Goal: Task Accomplishment & Management: Manage account settings

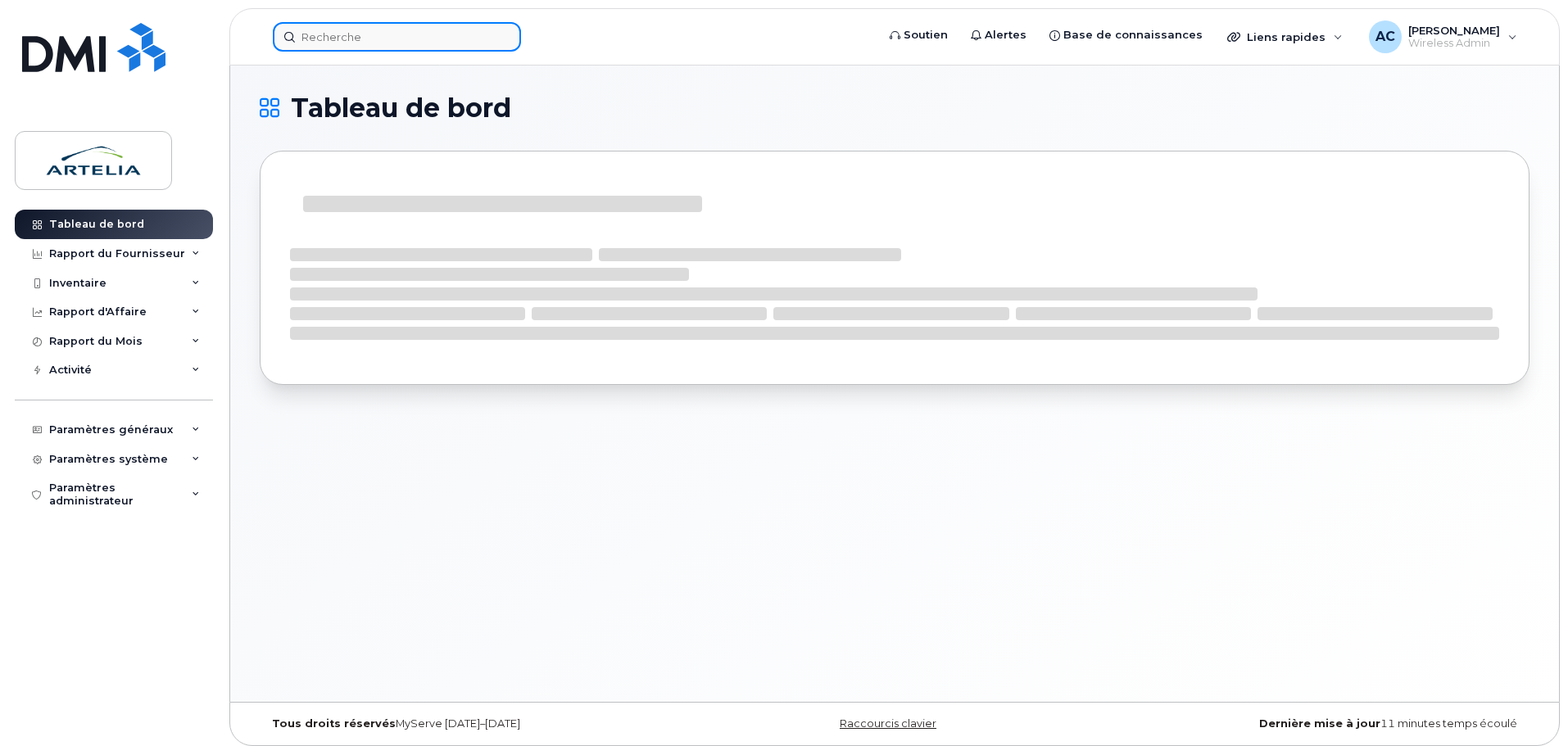
click at [357, 35] on input at bounding box center [397, 37] width 248 height 29
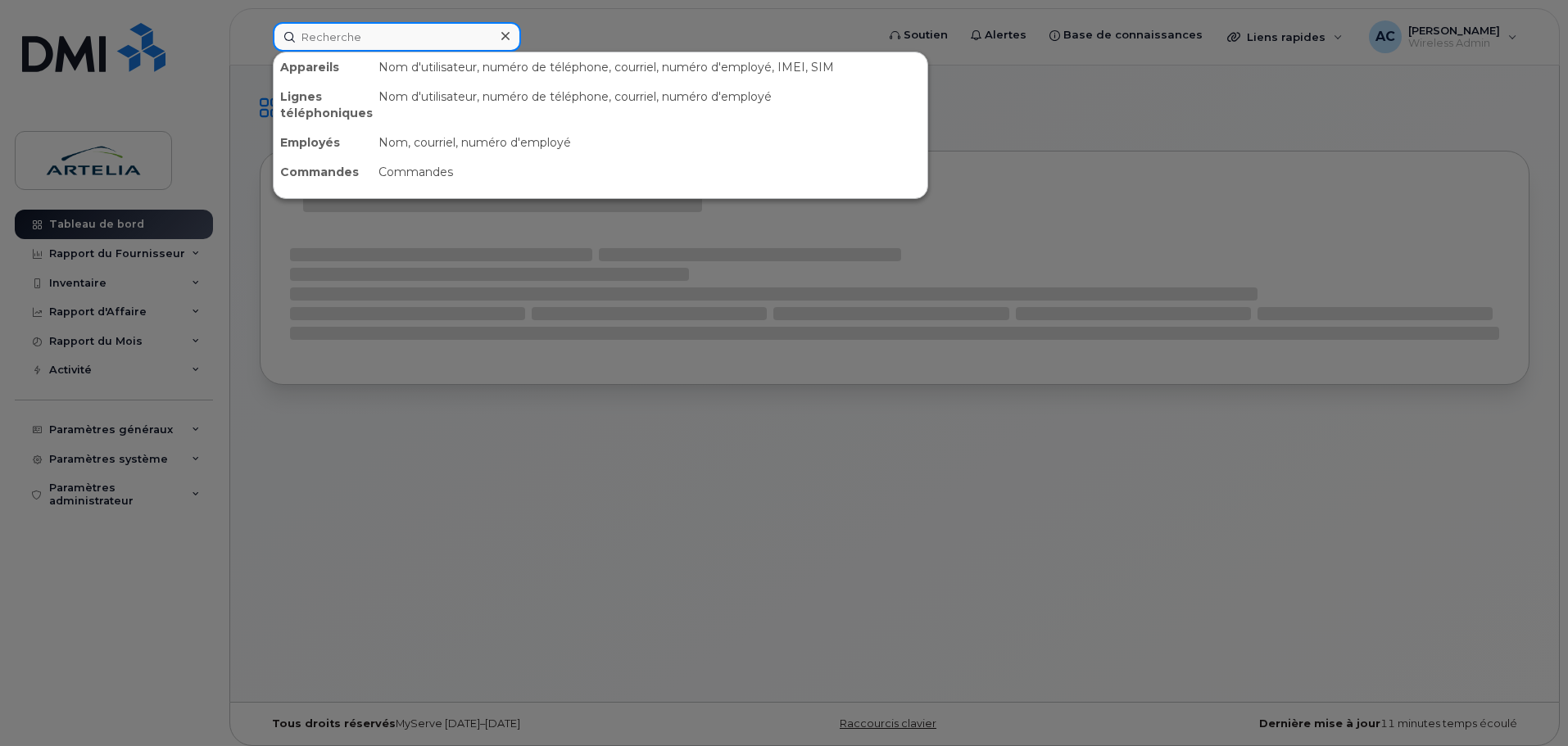
paste input "8195788035"
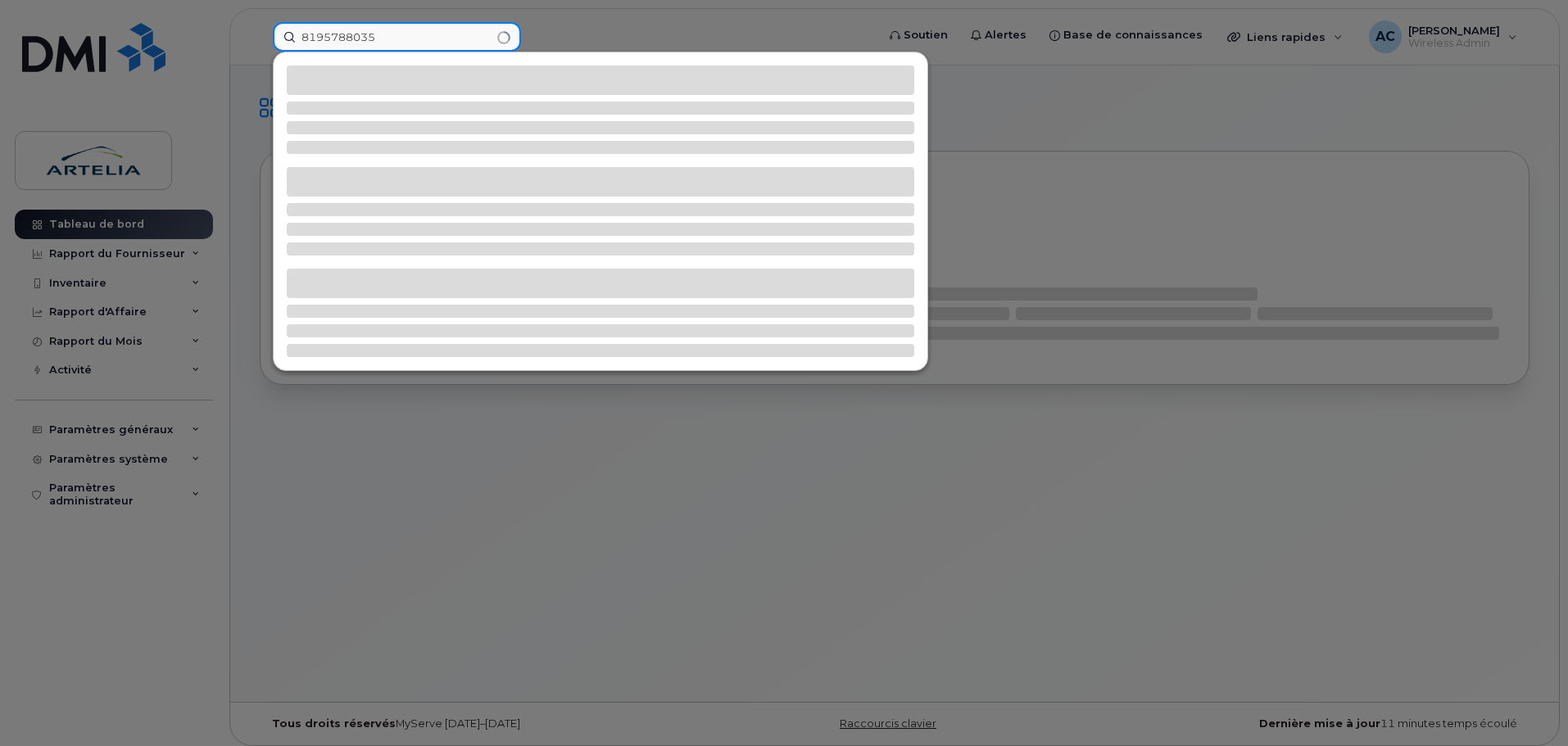
click at [404, 40] on input "8195788035" at bounding box center [397, 37] width 248 height 29
type input "8195788035"
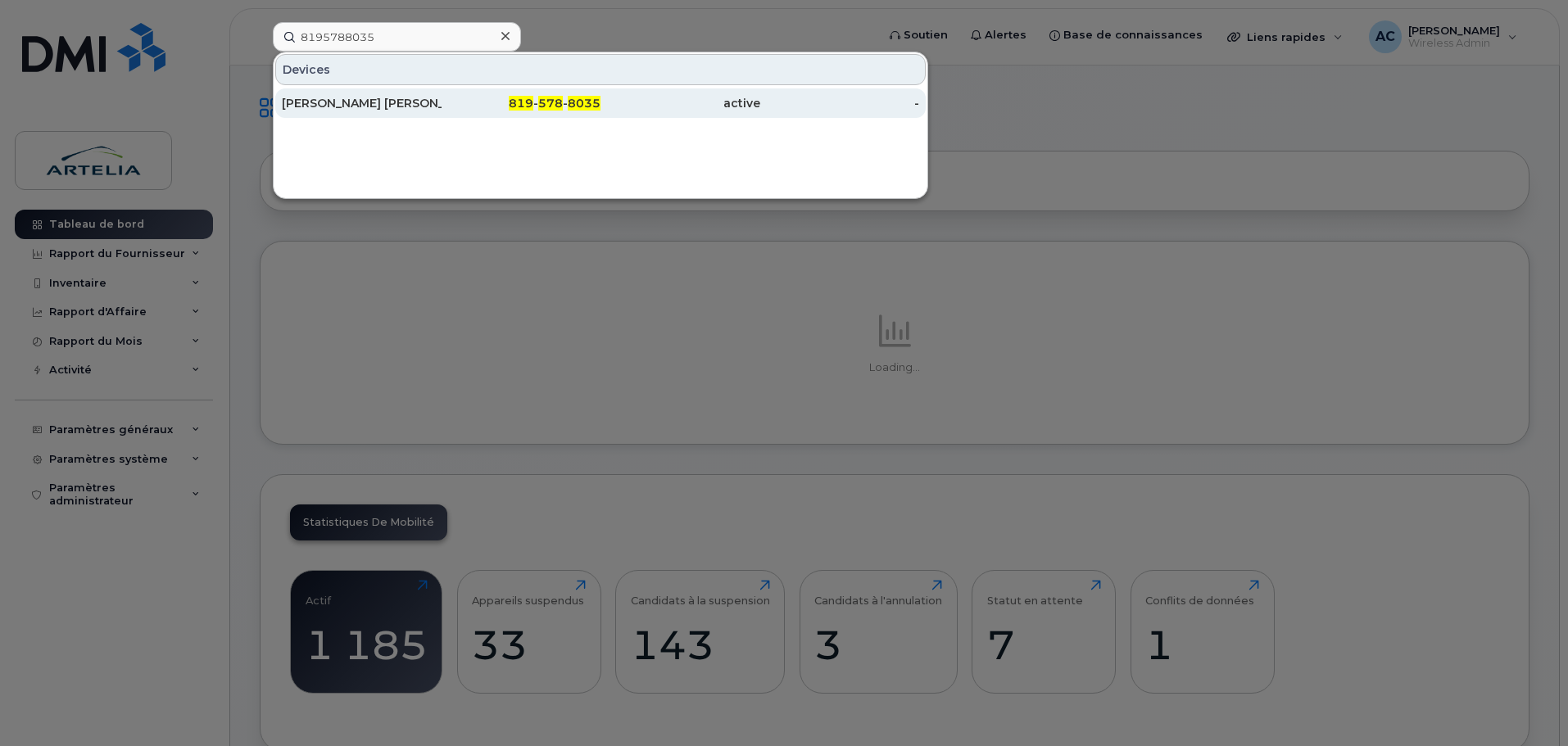
click at [371, 98] on div "[PERSON_NAME]" at bounding box center [361, 103] width 160 height 16
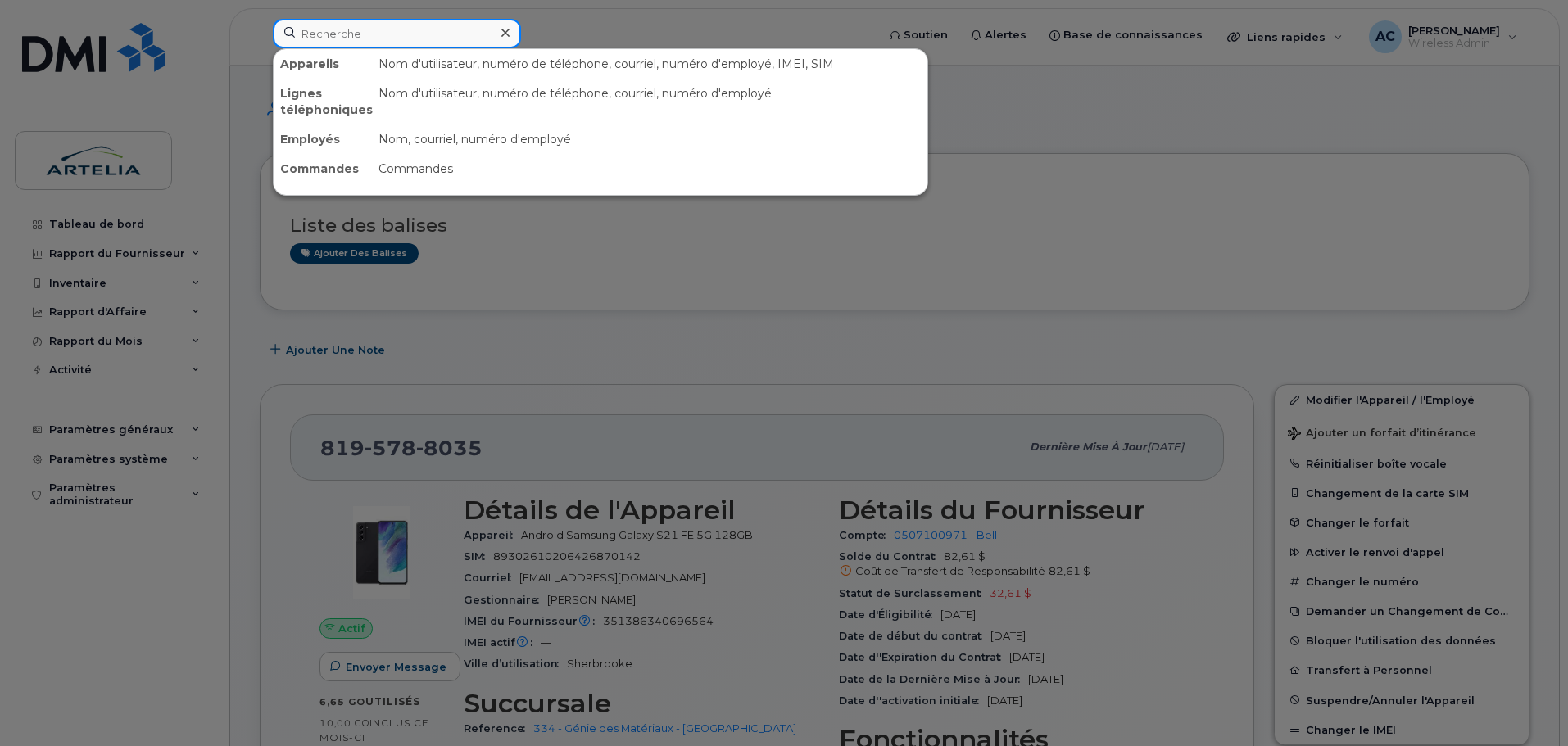
click at [354, 29] on input at bounding box center [397, 34] width 248 height 29
click at [249, 389] on div at bounding box center [784, 373] width 1568 height 746
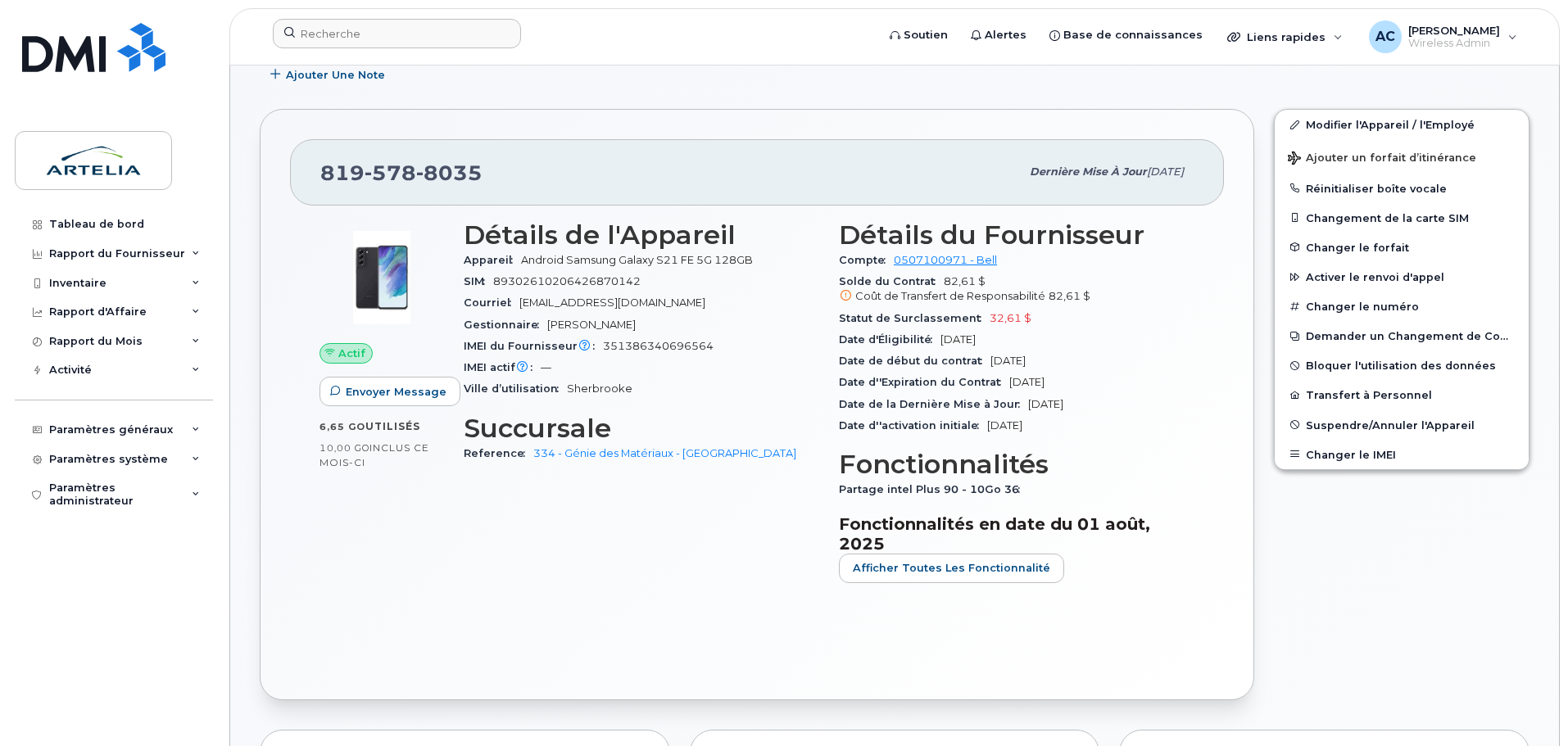
scroll to position [246, 0]
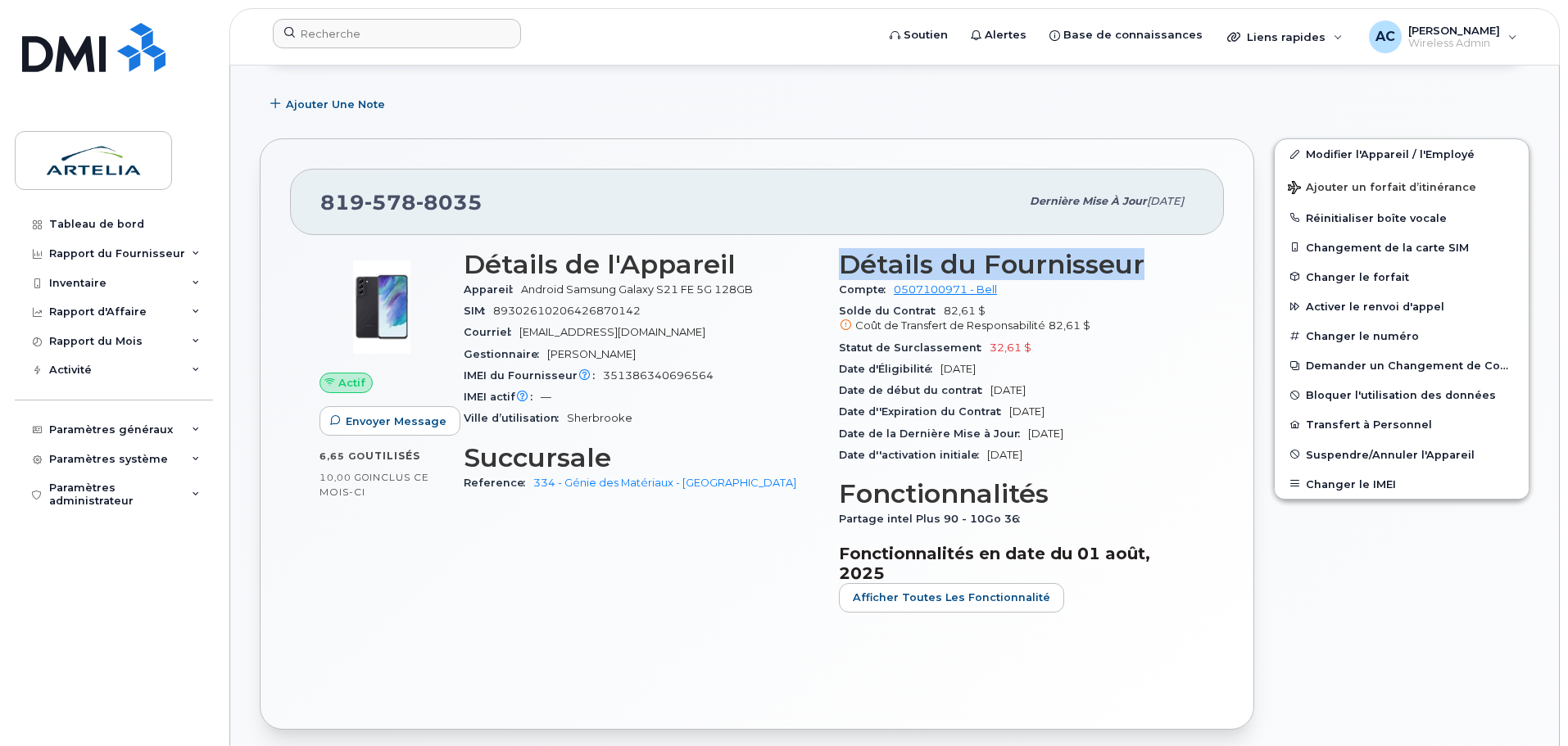
drag, startPoint x: 838, startPoint y: 261, endPoint x: 1203, endPoint y: 262, distance: 365.0
click at [1203, 262] on div "Détails du Fournisseur Compte 0507100971 - Bell Solde du Contrat 82,61 $ Coût d…" at bounding box center [1017, 438] width 375 height 395
click at [1175, 263] on h3 "Détails du Fournisseur" at bounding box center [1017, 264] width 356 height 29
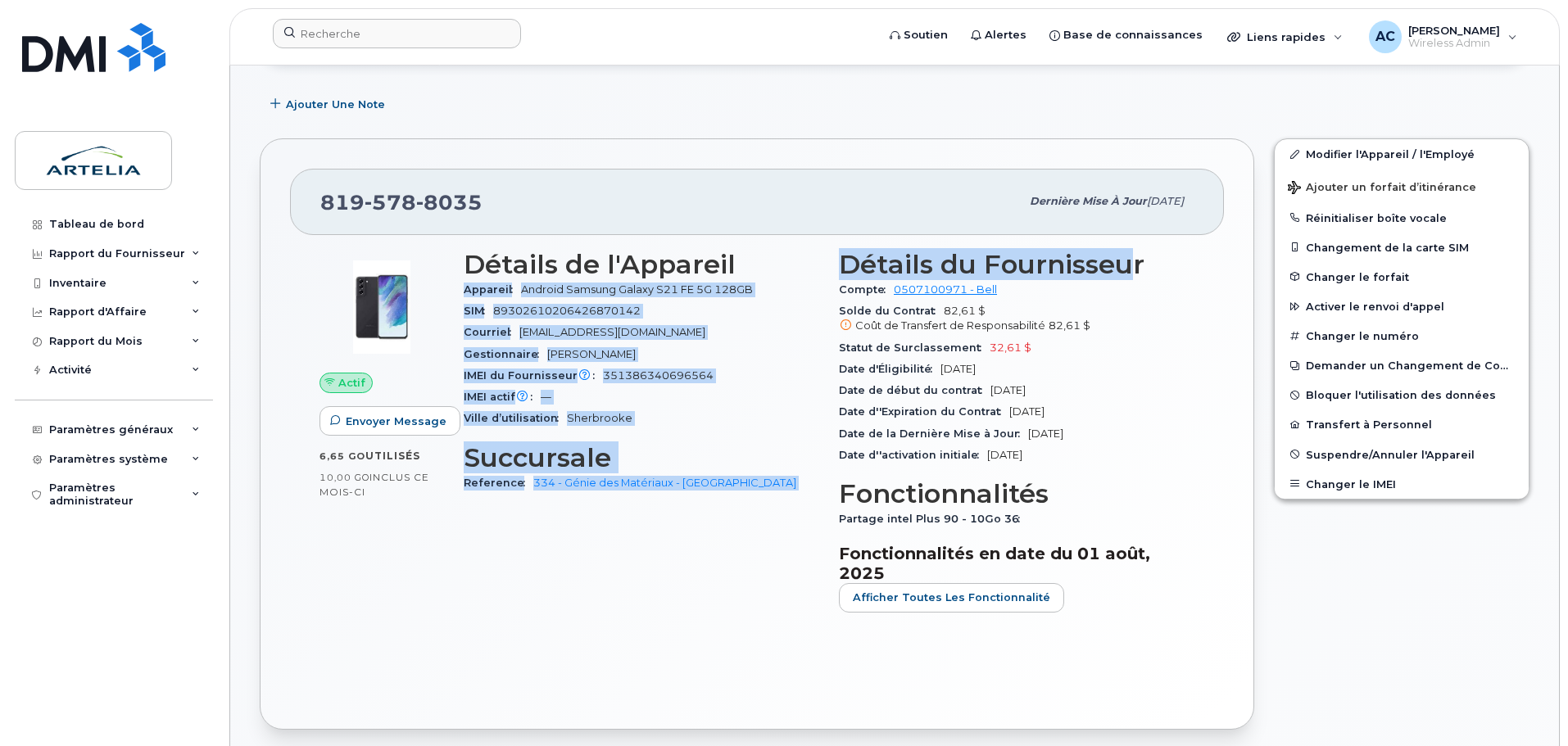
drag, startPoint x: 817, startPoint y: 261, endPoint x: 1124, endPoint y: 256, distance: 307.0
click at [1124, 256] on div "Détails de l'Appareil Appareil Android Samsung Galaxy S21 FE 5G 128GB SIM 89302…" at bounding box center [828, 438] width 751 height 395
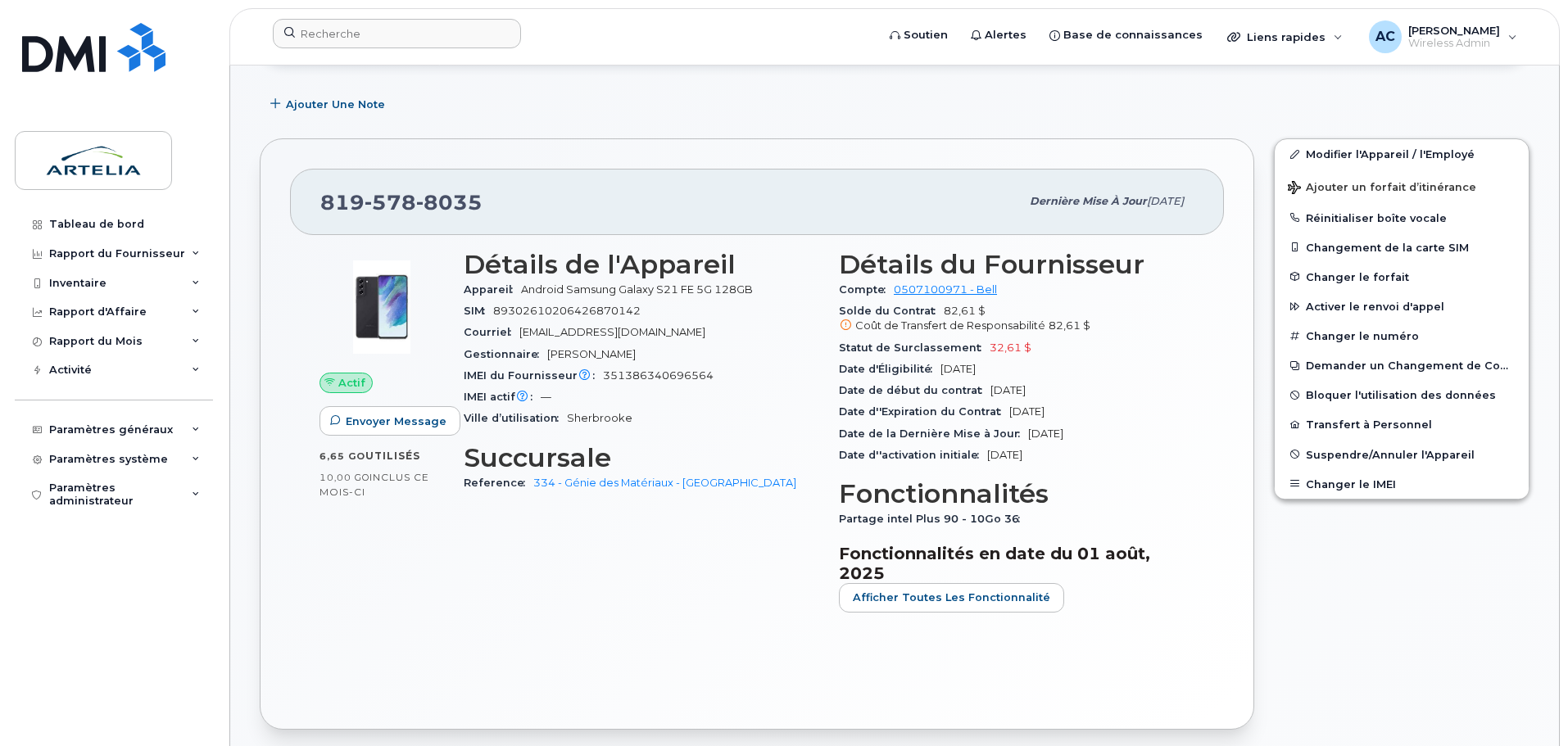
click at [1158, 257] on h3 "Détails du Fournisseur" at bounding box center [1017, 264] width 356 height 29
drag, startPoint x: 837, startPoint y: 262, endPoint x: 1194, endPoint y: 262, distance: 357.0
click at [1194, 262] on div "Détails du Fournisseur Compte 0507100971 - Bell Solde du Contrat 82,61 $ Coût d…" at bounding box center [1017, 438] width 375 height 395
click at [821, 262] on div "Détails de l'Appareil Appareil Android Samsung Galaxy S21 FE 5G 128GB SIM 89302…" at bounding box center [641, 438] width 375 height 395
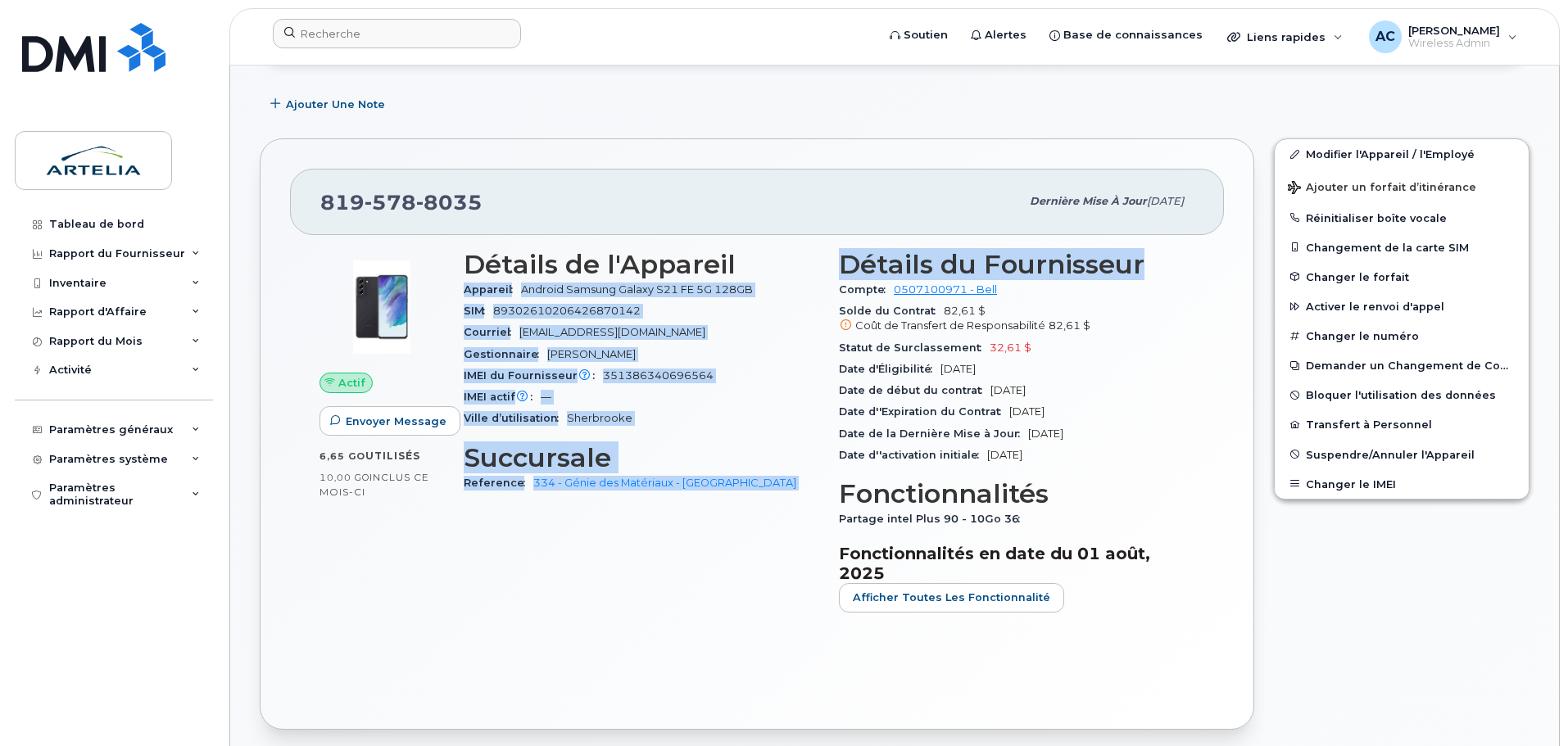
drag, startPoint x: 825, startPoint y: 262, endPoint x: 1168, endPoint y: 262, distance: 343.0
click at [1168, 262] on div "Détails de l'Appareil Appareil Android Samsung Galaxy S21 FE 5G 128GB SIM 89302…" at bounding box center [828, 438] width 751 height 395
drag, startPoint x: 1164, startPoint y: 258, endPoint x: 1155, endPoint y: 256, distance: 9.2
click at [1163, 258] on h3 "Détails du Fournisseur" at bounding box center [1017, 264] width 356 height 29
click at [788, 259] on h3 "Détails de l'Appareil" at bounding box center [642, 264] width 356 height 29
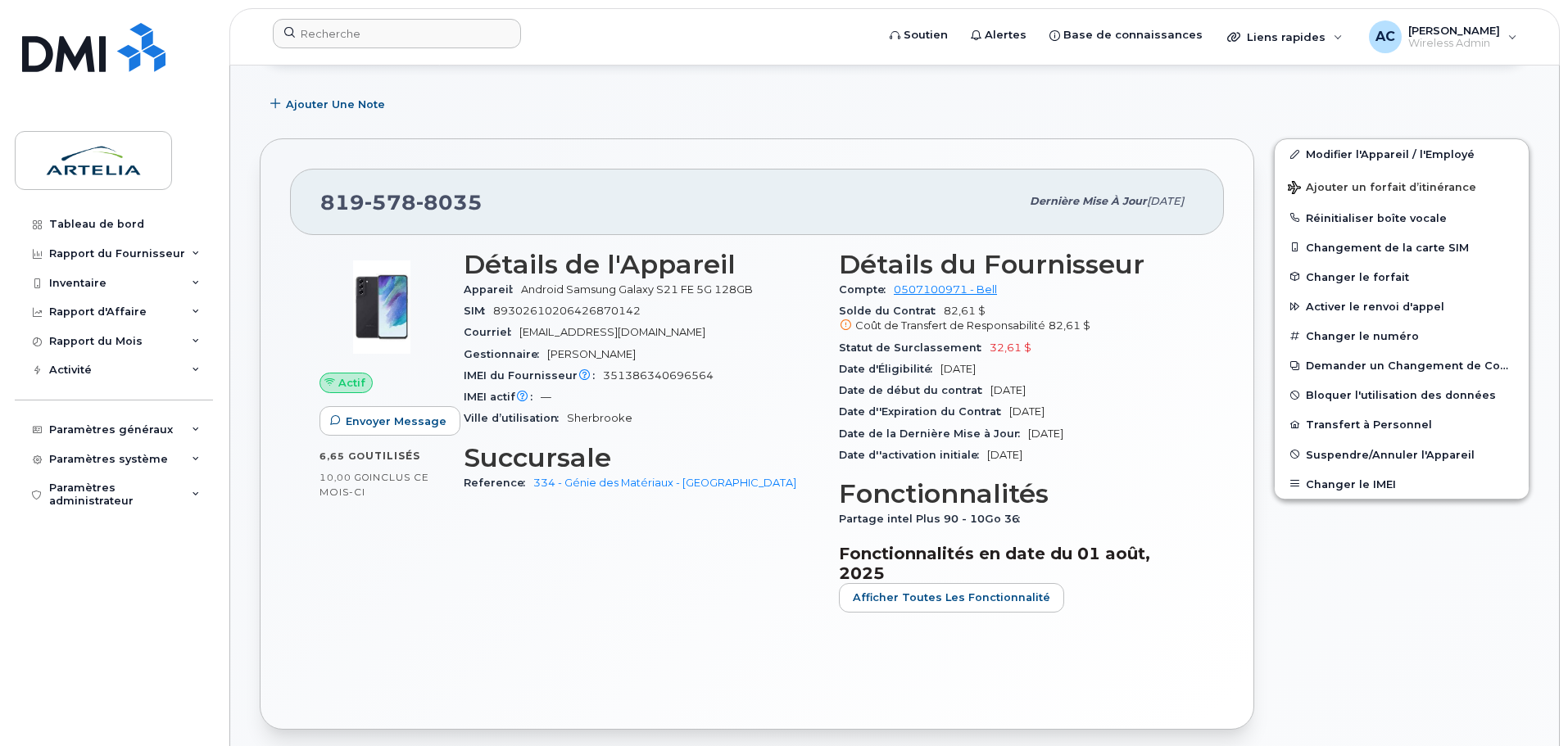
click at [828, 261] on div "Détails de l'Appareil Appareil Android Samsung Galaxy S21 FE 5G 128GB SIM 89302…" at bounding box center [641, 438] width 375 height 395
drag, startPoint x: 835, startPoint y: 261, endPoint x: 1195, endPoint y: 267, distance: 360.0
click at [1195, 267] on div "Détails du Fournisseur Compte 0507100971 - Bell Solde du Contrat 82,61 $ Coût d…" at bounding box center [1017, 438] width 375 height 395
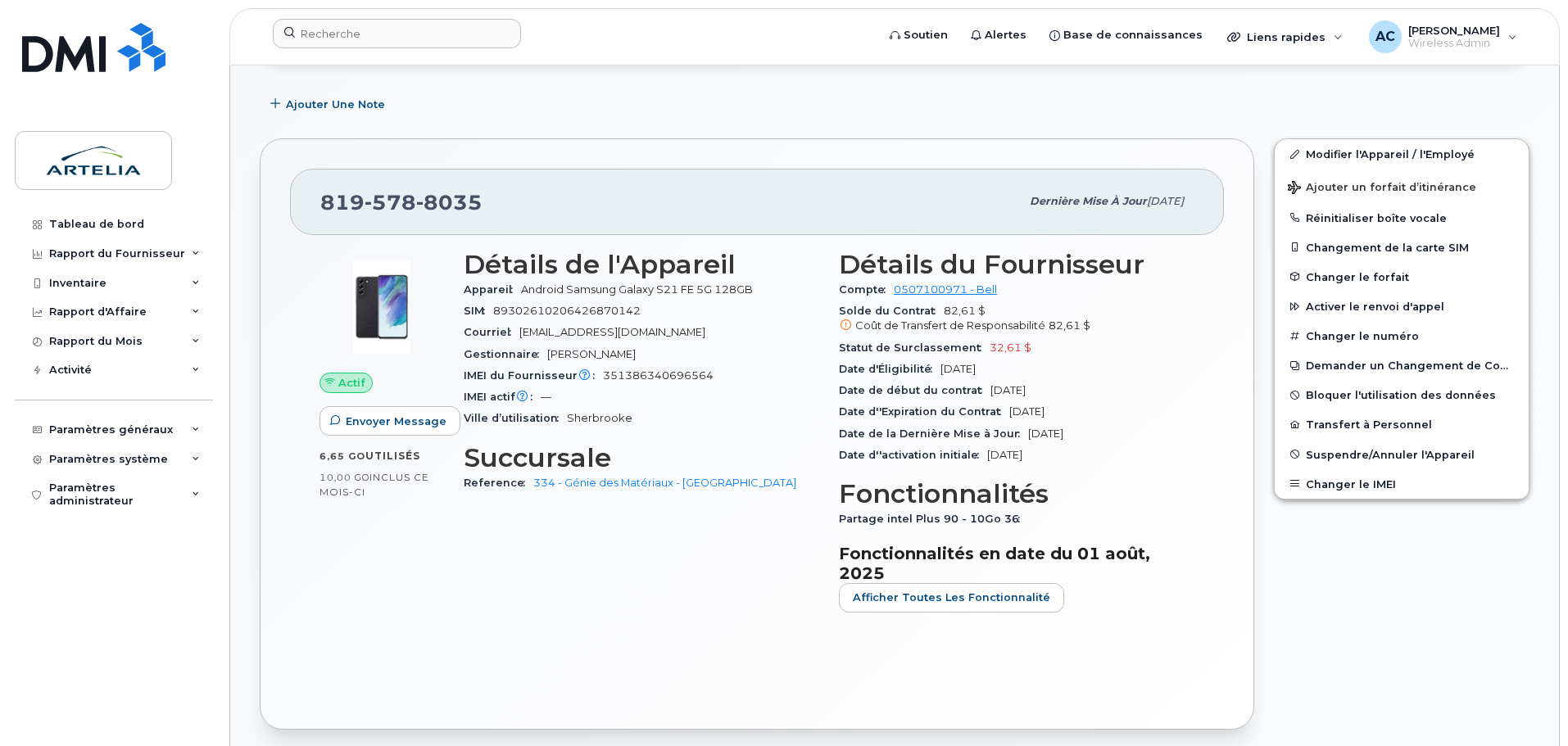
click at [796, 262] on h3 "Détails de l'Appareil" at bounding box center [642, 264] width 356 height 29
click at [56, 22] on div "Tableau de bord Rapport du Fournisseur Facturation mensuelle Quotidiennes des D…" at bounding box center [111, 373] width 222 height 746
click at [76, 49] on img at bounding box center [94, 47] width 143 height 49
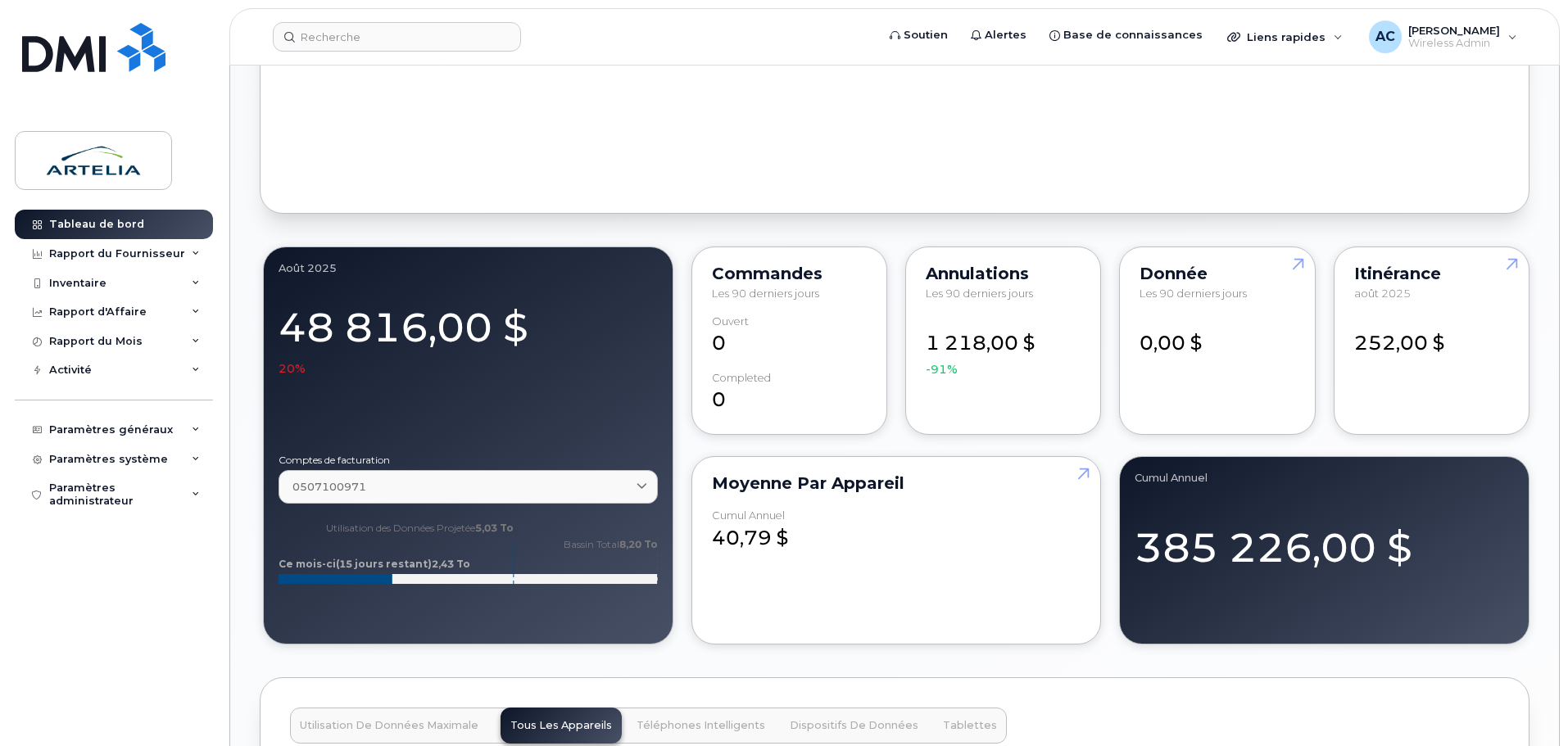
scroll to position [1112, 0]
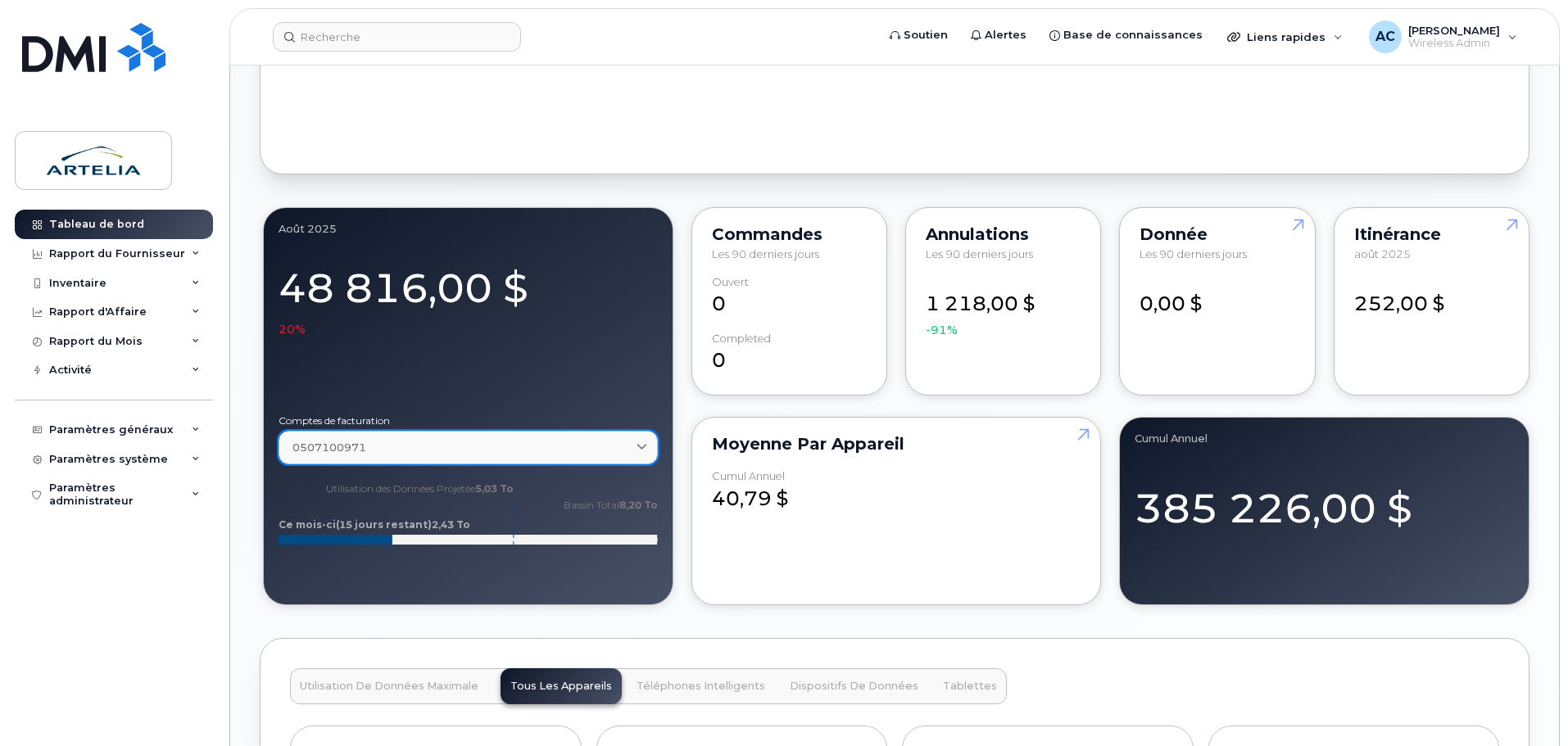
click at [581, 438] on link "0507100971" at bounding box center [467, 447] width 379 height 34
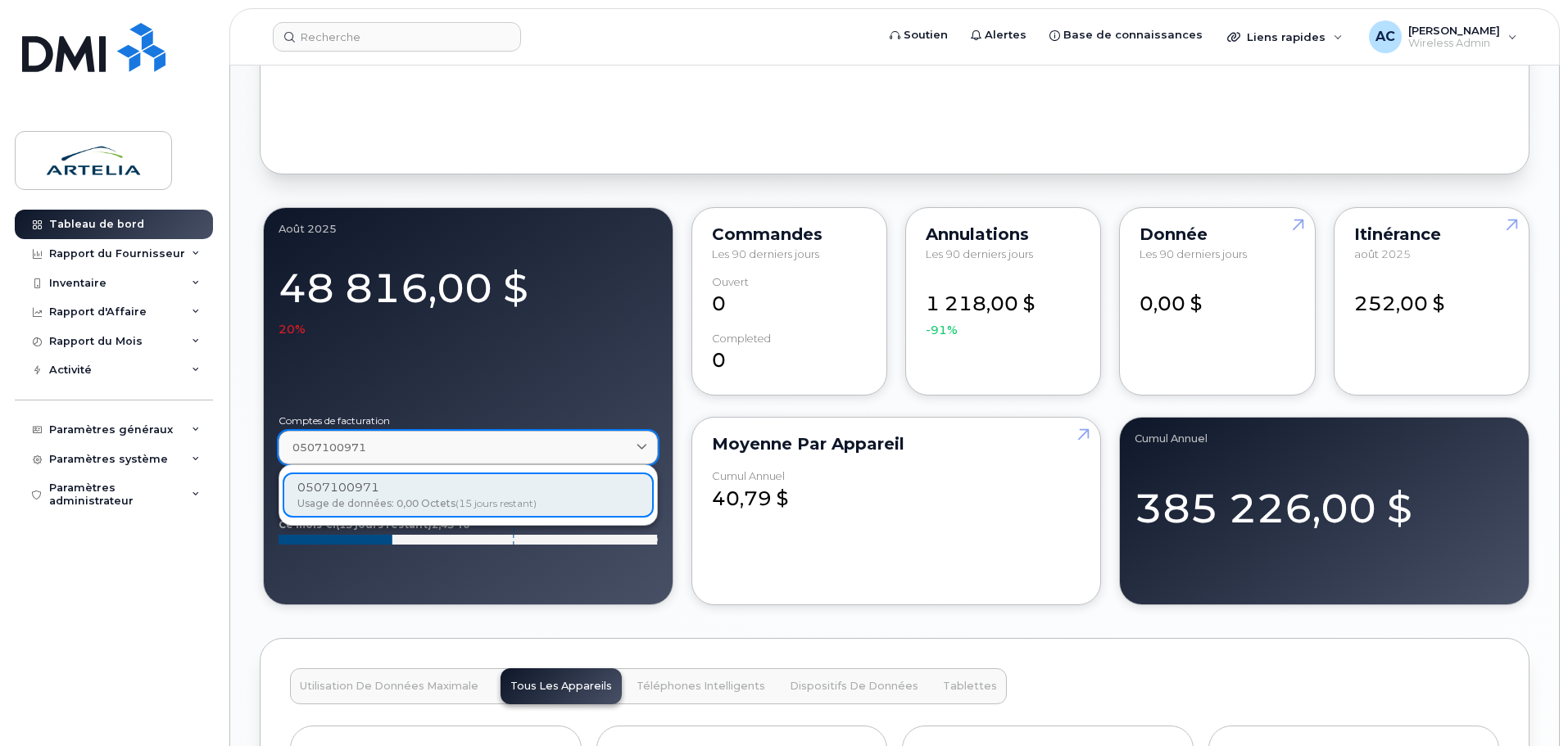
click at [577, 437] on link "0507100971" at bounding box center [467, 447] width 379 height 34
click at [682, 410] on div "août 2025 48 816,00 $ 20% Comptes de facturation 0507100971 0507100971 Usage de…" at bounding box center [895, 406] width 1270 height 405
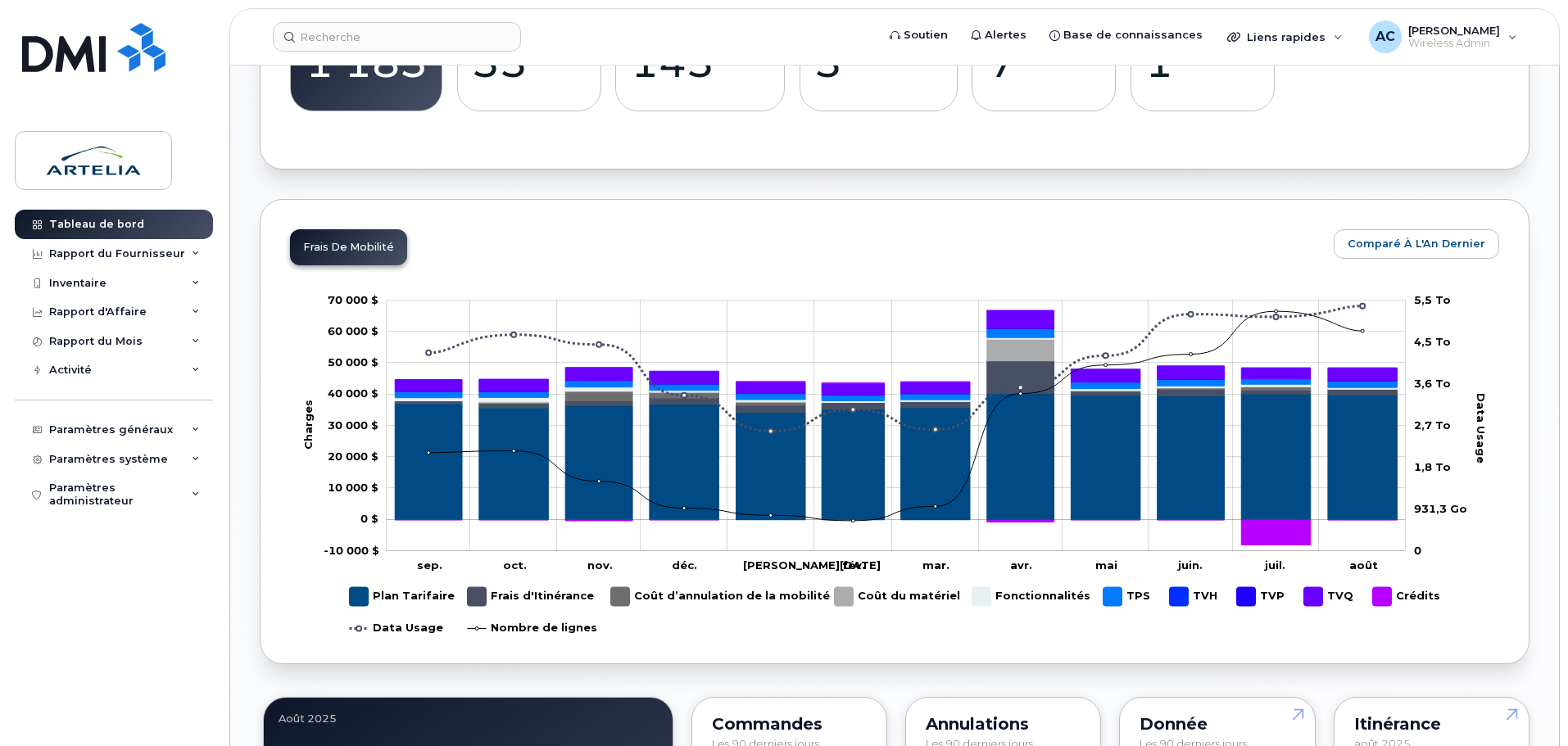
scroll to position [375, 0]
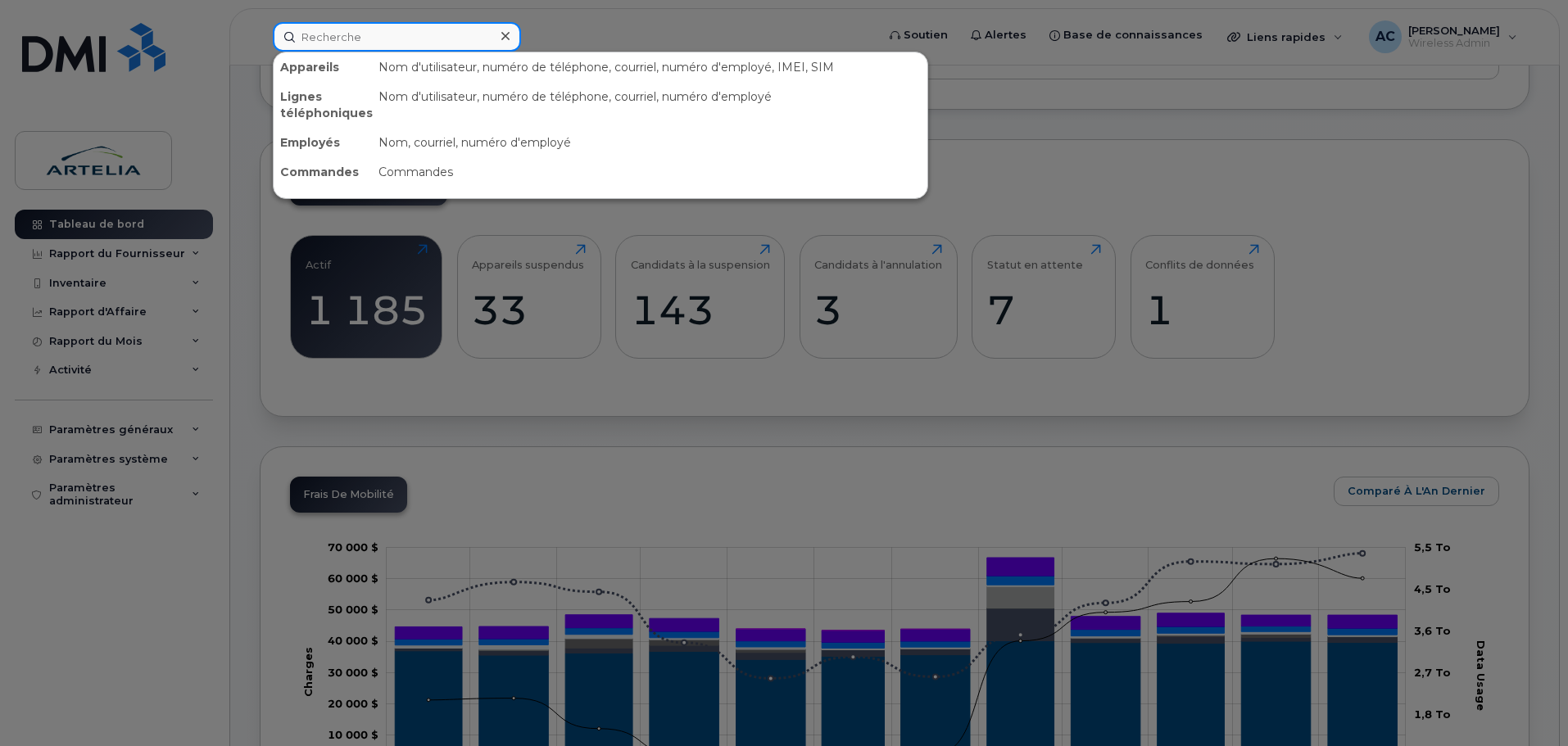
click at [341, 36] on input at bounding box center [397, 37] width 248 height 29
paste input "5149739742"
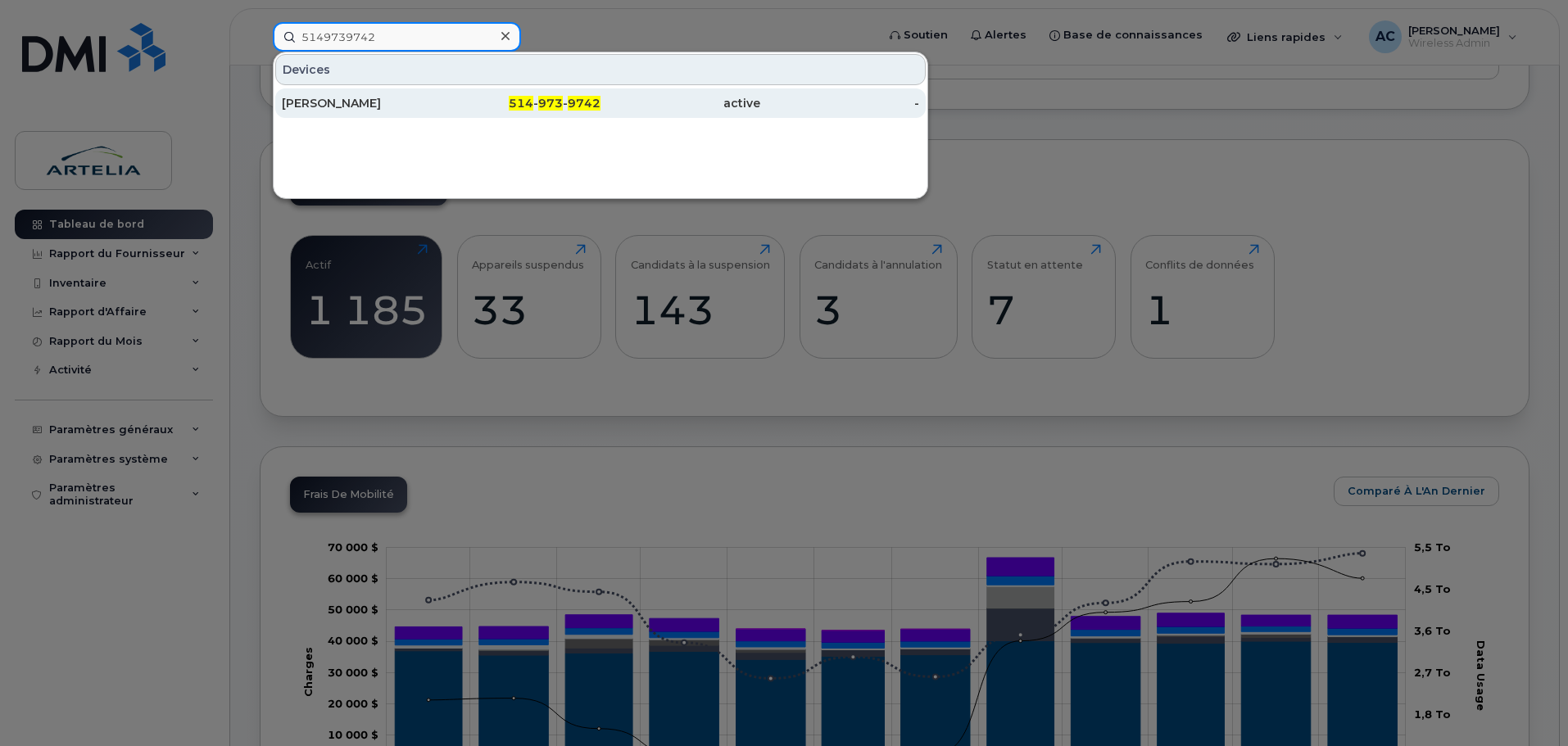
type input "5149739742"
click at [355, 108] on div "[PERSON_NAME]" at bounding box center [361, 103] width 160 height 16
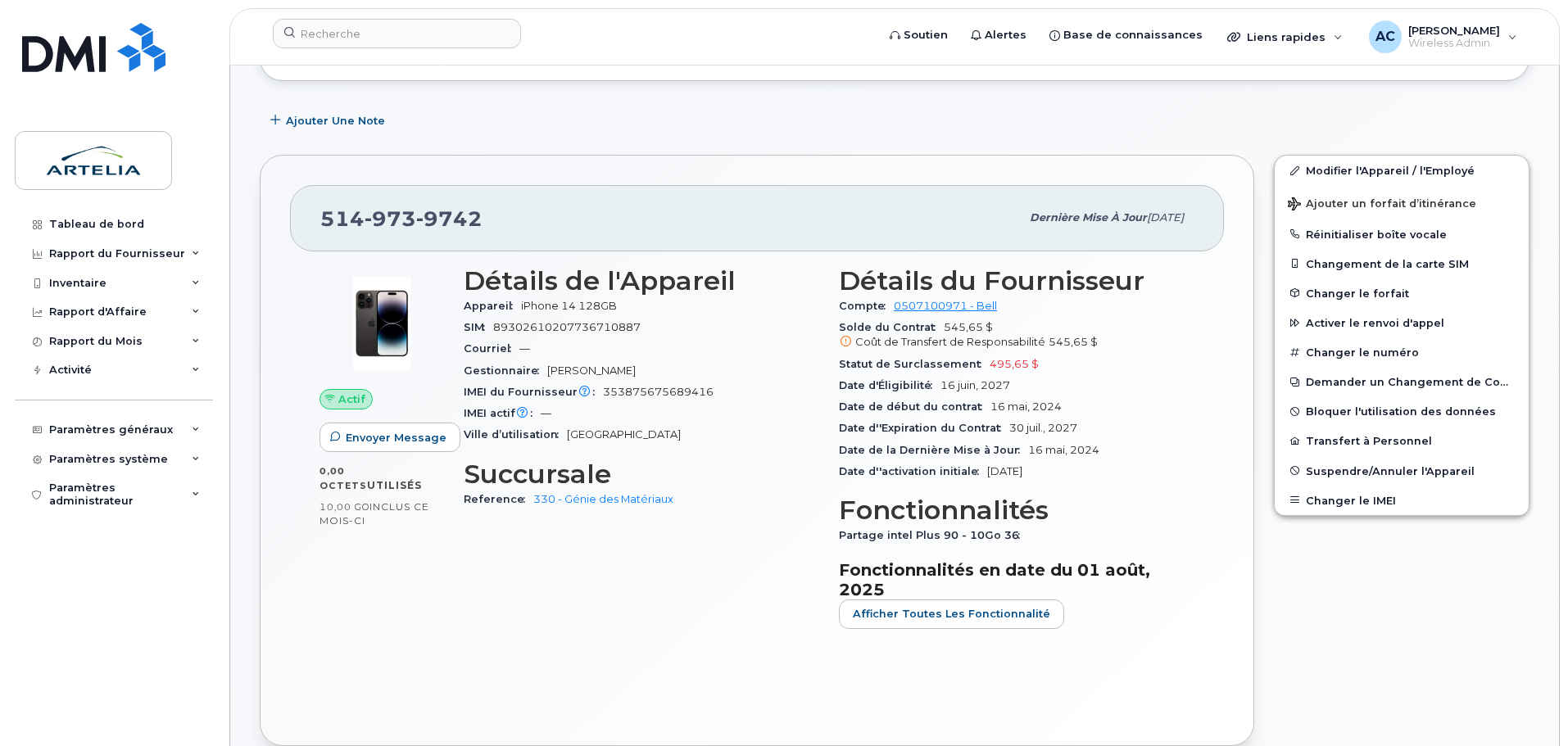
scroll to position [82, 0]
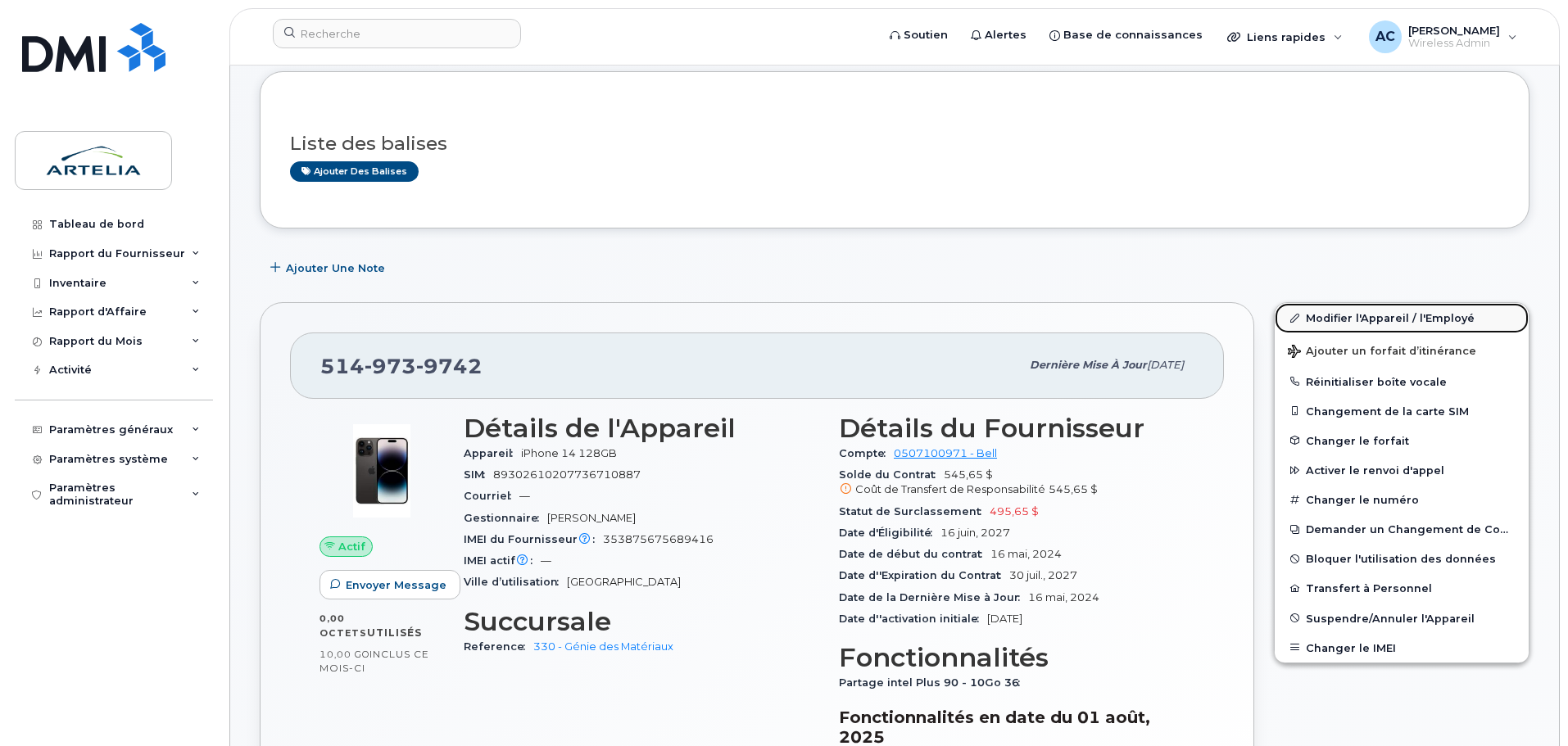
click at [1350, 317] on link "Modifier l'Appareil / l'Employé" at bounding box center [1402, 318] width 254 height 29
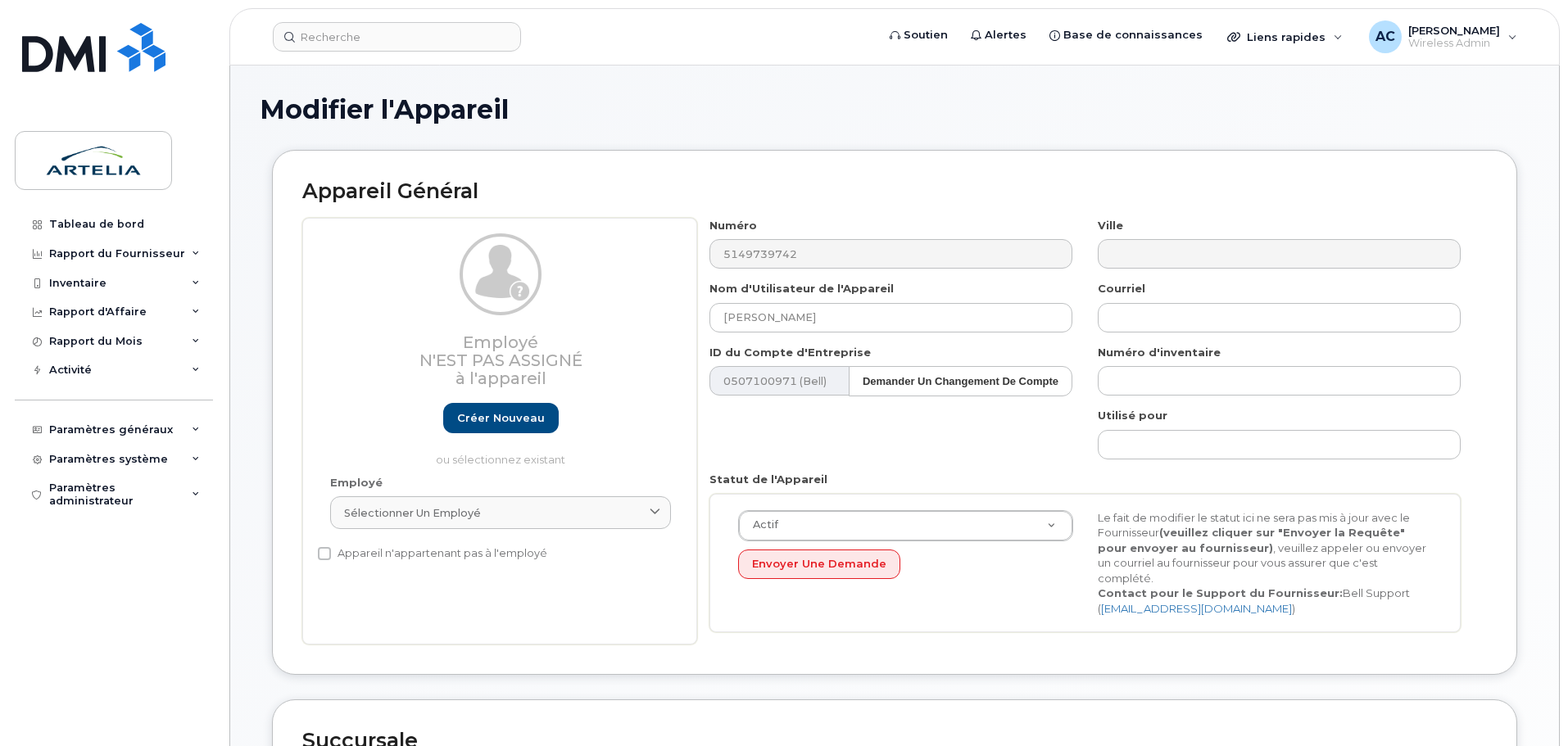
select select "29521999"
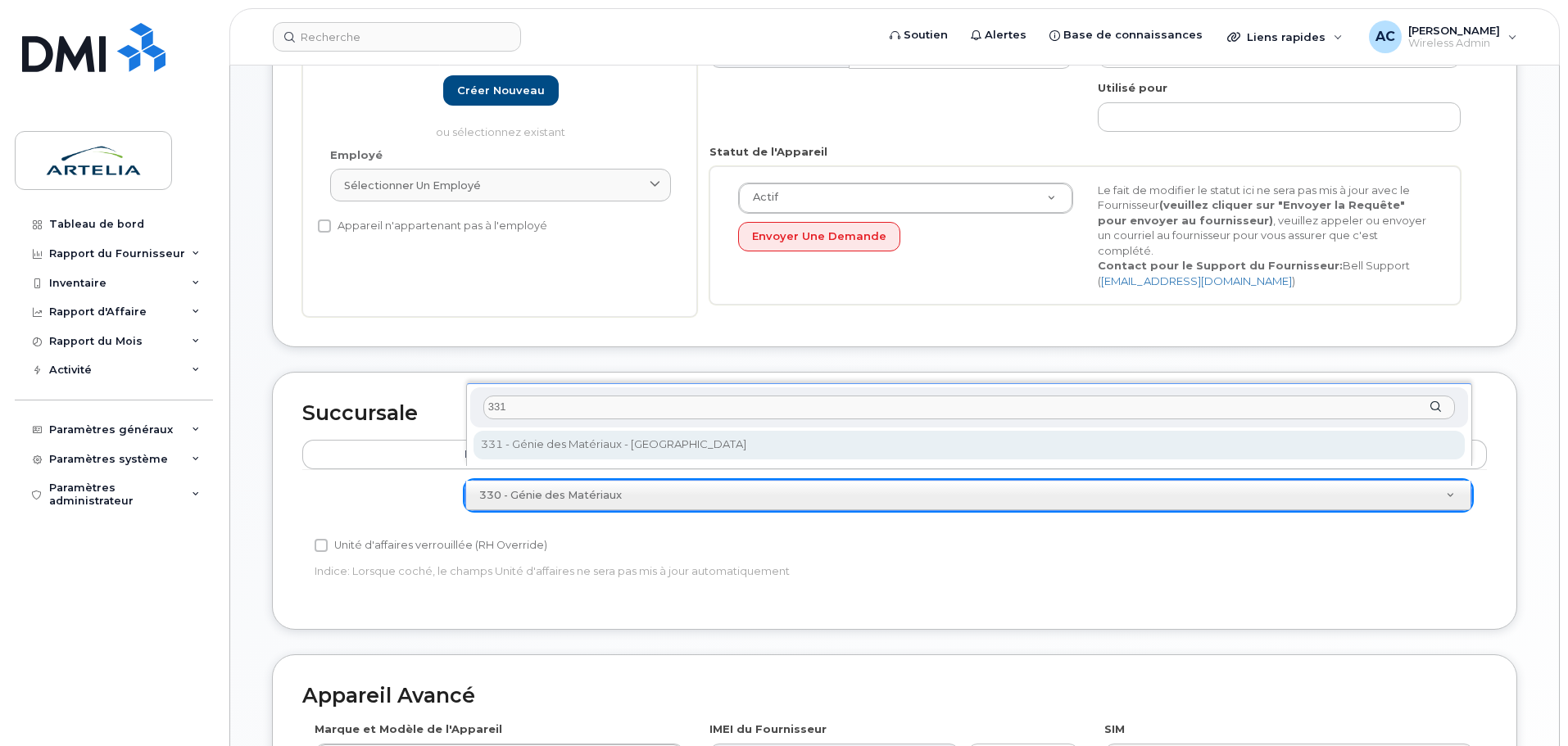
type input "331"
select select "29522000"
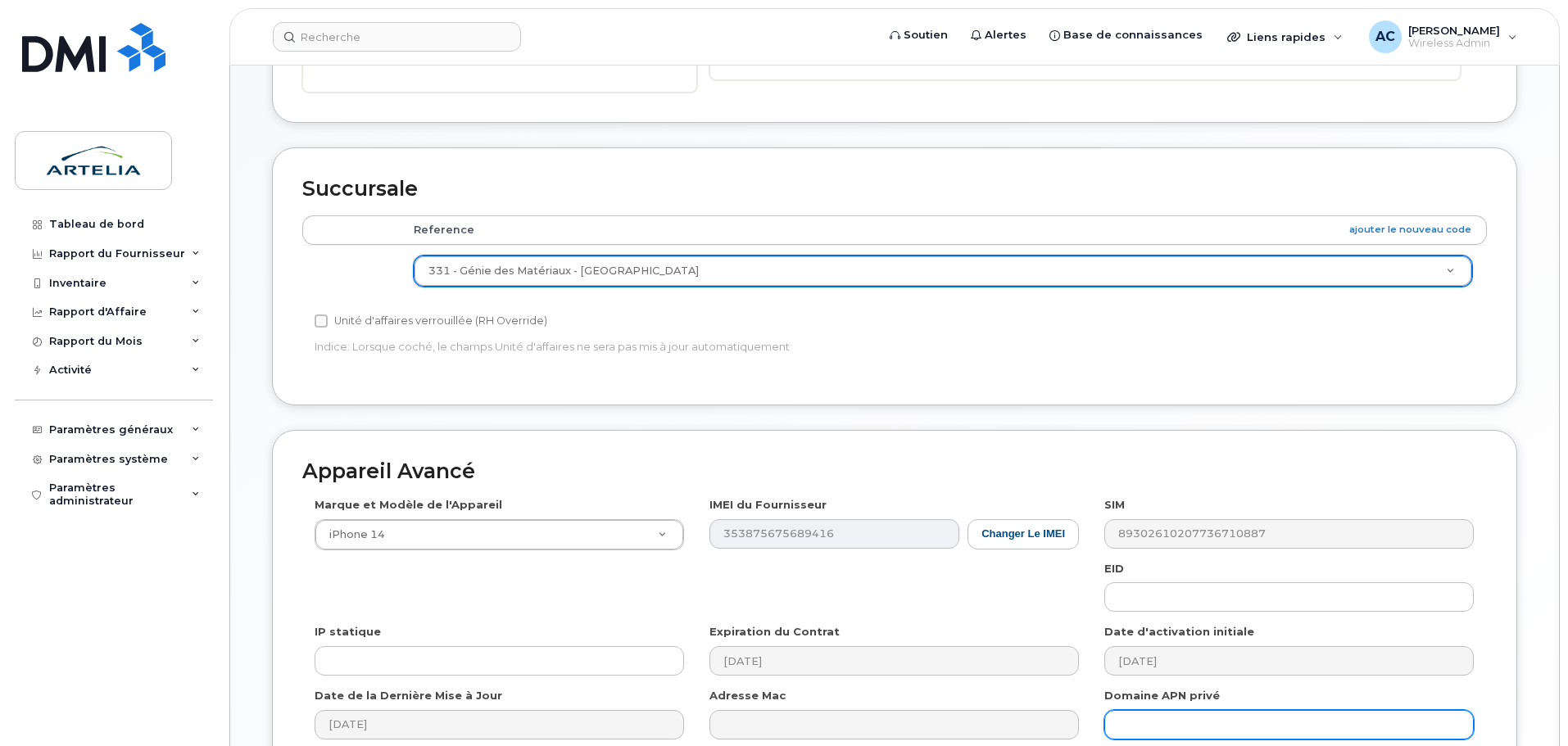
scroll to position [709, 0]
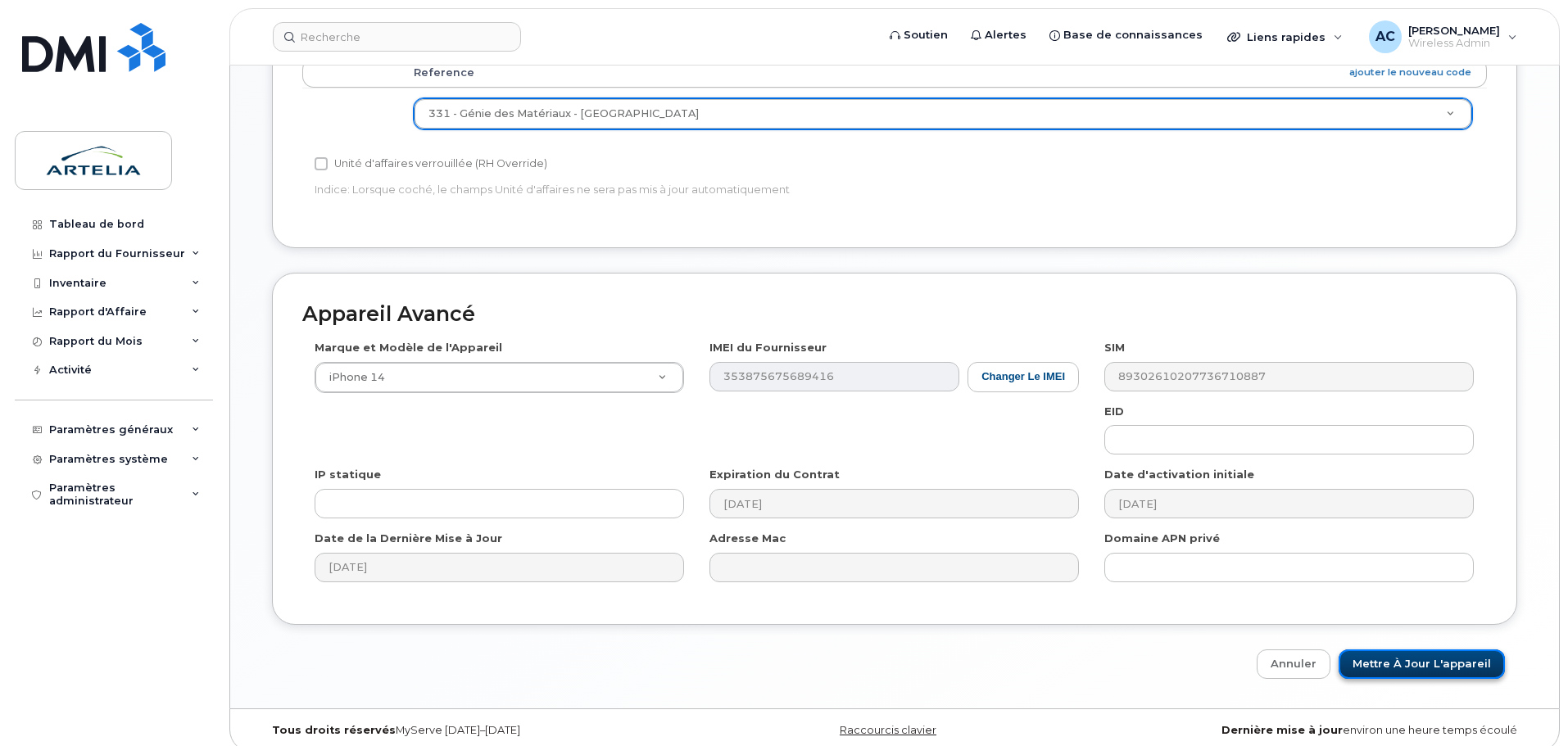
click at [1476, 649] on input "Mettre à jour l'appareil" at bounding box center [1422, 664] width 167 height 30
type input "Sauvegarde..."
